Goal: Navigation & Orientation: Find specific page/section

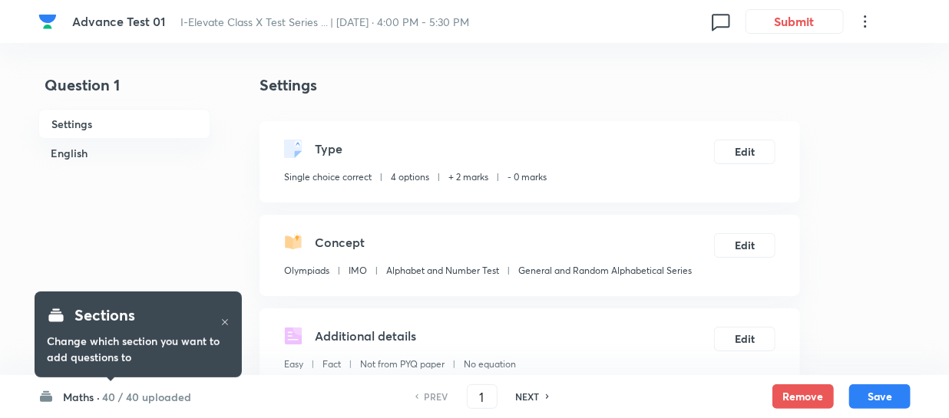
checkbox input "true"
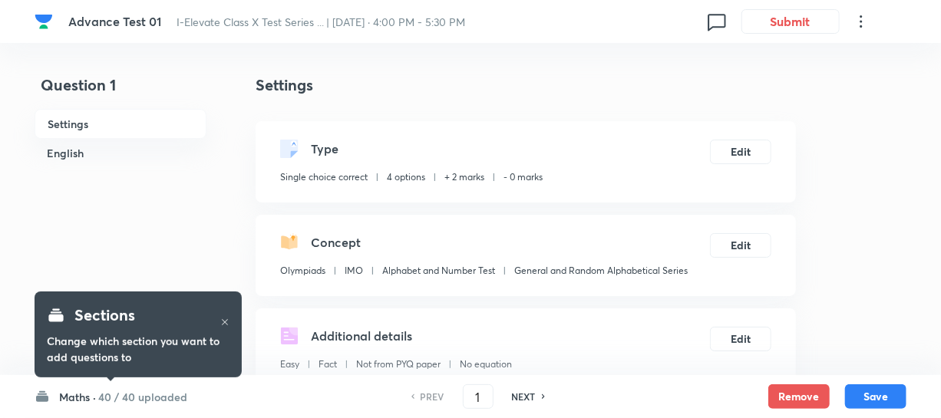
click at [863, 28] on icon at bounding box center [861, 21] width 18 height 18
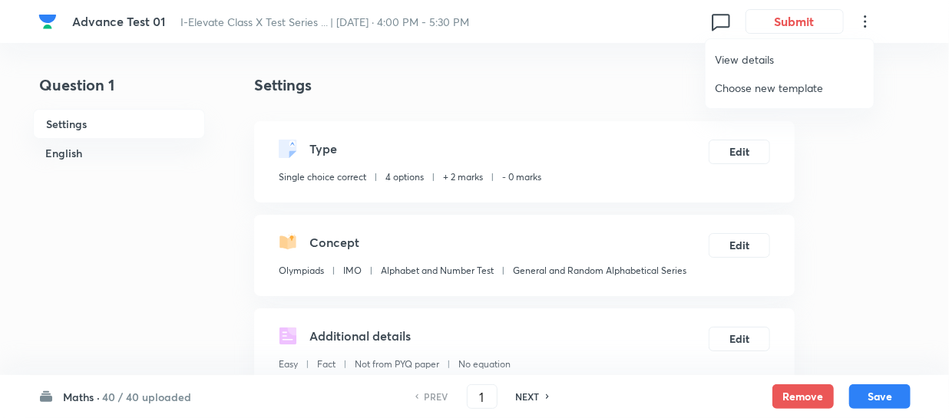
click at [60, 27] on div at bounding box center [474, 209] width 949 height 418
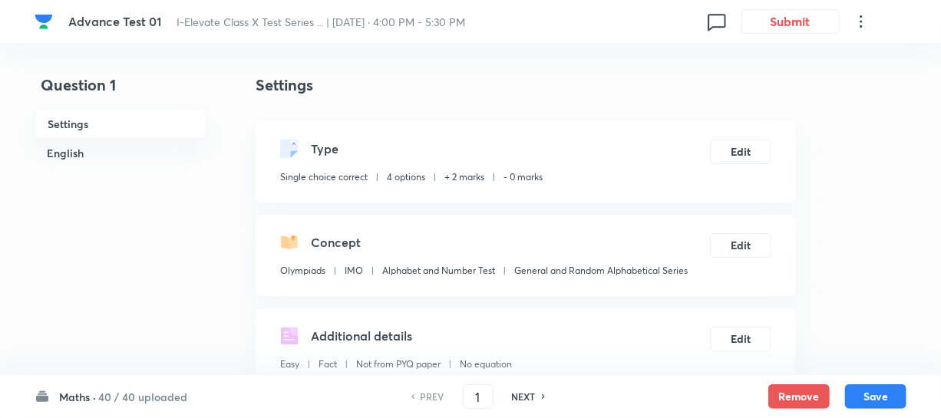
click at [52, 22] on img at bounding box center [44, 21] width 18 height 18
click at [45, 21] on img at bounding box center [44, 21] width 18 height 18
click at [114, 26] on span "Advance Test 01" at bounding box center [114, 21] width 93 height 16
click at [55, 26] on div at bounding box center [45, 23] width 21 height 22
